Goal: Task Accomplishment & Management: Complete application form

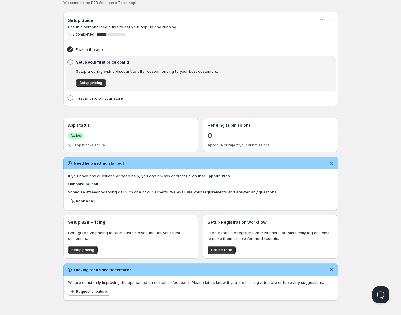
click at [209, 137] on p "0" at bounding box center [209, 135] width 5 height 9
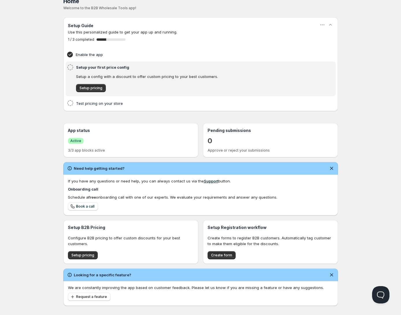
scroll to position [15, 0]
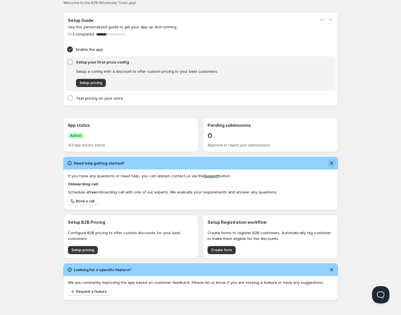
click at [330, 161] on icon "Dismiss notification" at bounding box center [332, 163] width 6 height 6
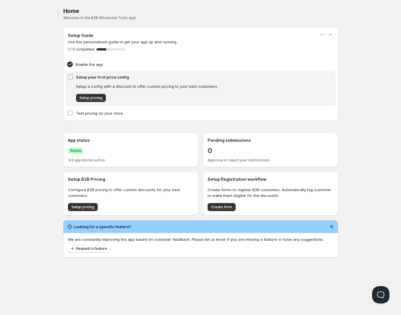
click at [336, 225] on div "Looking for a specific feature?" at bounding box center [200, 226] width 275 height 13
click at [331, 228] on icon "Dismiss notification" at bounding box center [332, 227] width 6 height 6
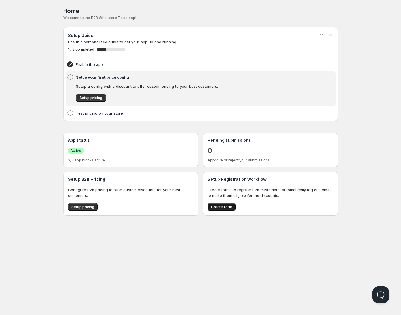
click at [228, 207] on span "Create form" at bounding box center [221, 207] width 21 height 5
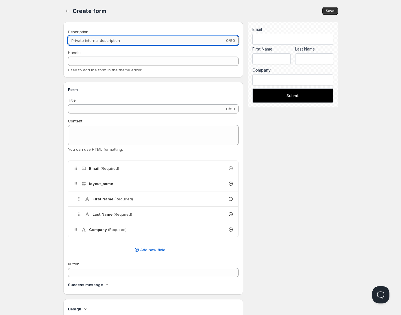
click at [126, 42] on input "Description" at bounding box center [146, 40] width 157 height 9
type input "a"
type input "aa"
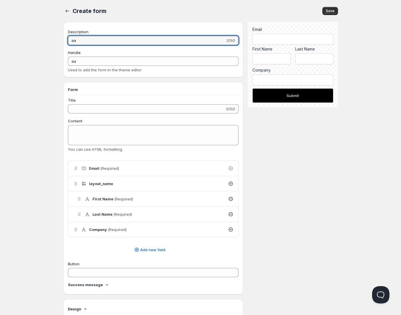
click at [133, 9] on div "Save" at bounding box center [225, 11] width 225 height 8
click at [120, 40] on input "aa" at bounding box center [146, 40] width 157 height 9
type input "aaa"
type input "aaaa"
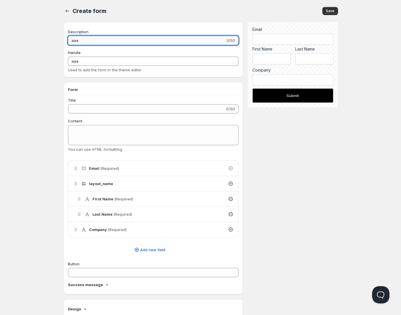
type input "aaaa"
type input "aaaaa"
type input "aaaaaa"
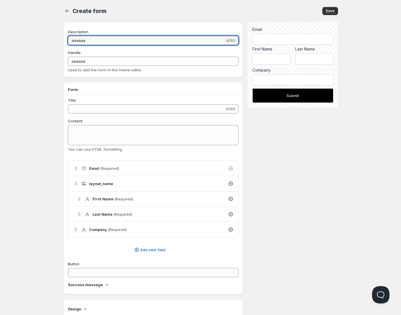
type input "aaaaaaa"
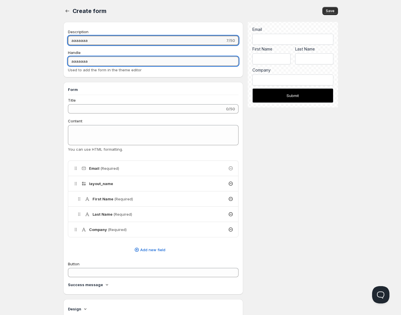
click at [111, 60] on input "aaaaaaa" at bounding box center [153, 61] width 171 height 9
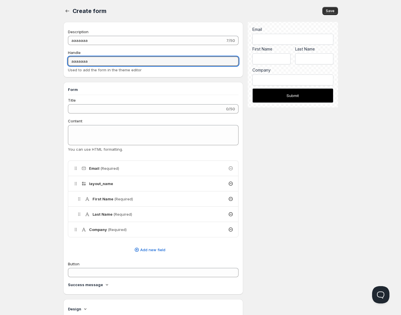
click at [10, 112] on div "Home Pricing Price lists Forms Submissions Settings Features Plans Create form.…" at bounding box center [200, 235] width 401 height 471
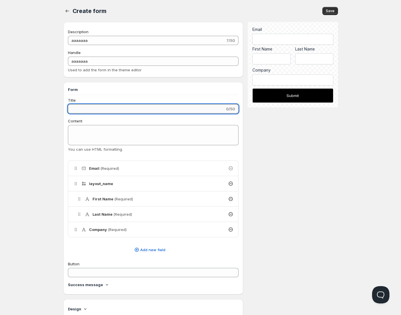
click at [87, 106] on input "Title" at bounding box center [146, 108] width 157 height 9
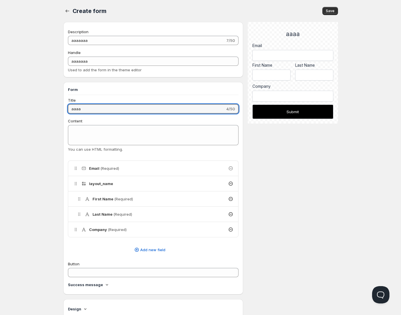
type input "aaaa"
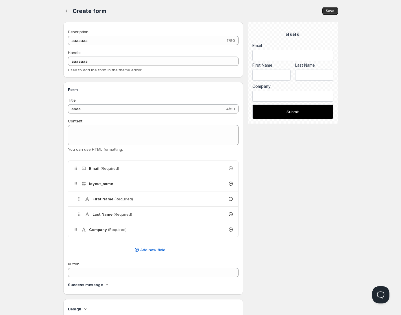
click at [7, 139] on div "Home Pricing Price lists Forms Submissions Settings Features Plans Create form.…" at bounding box center [200, 235] width 401 height 471
click at [22, 118] on div "Home Pricing Price lists Forms Submissions Settings Features Plans Create form.…" at bounding box center [200, 235] width 401 height 471
